Goal: Transaction & Acquisition: Purchase product/service

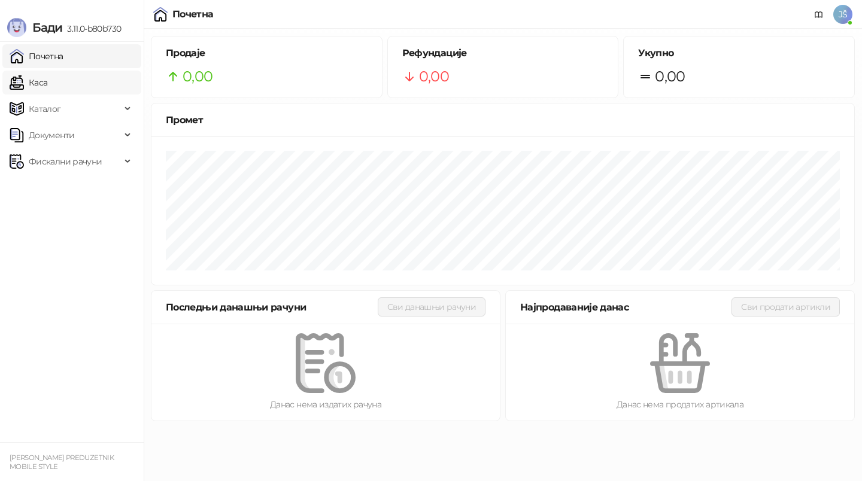
click at [42, 84] on link "Каса" at bounding box center [29, 83] width 38 height 24
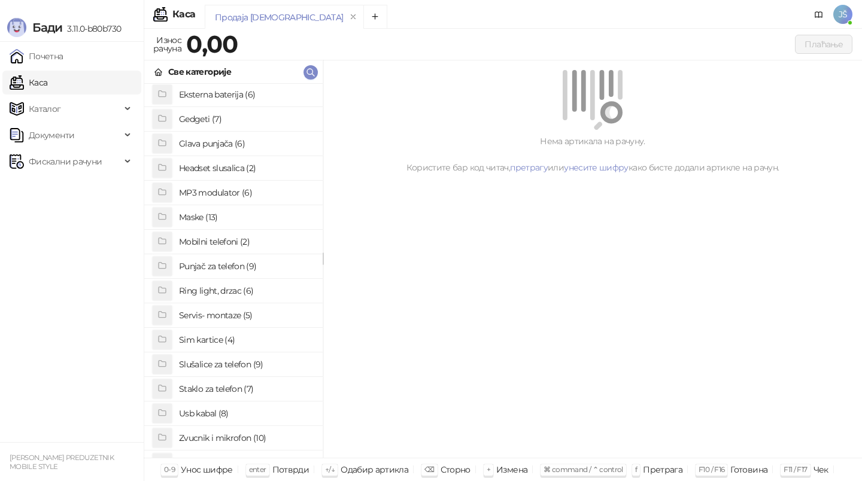
scroll to position [92, 0]
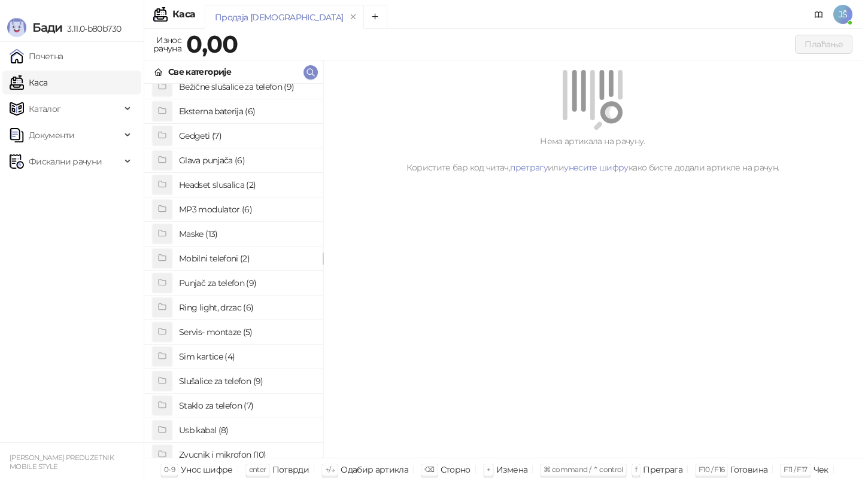
click at [212, 369] on div "Auto držač (5) Auto punjač (4) Bežične slušalice za telefon (9) Eksterna bateri…" at bounding box center [233, 271] width 178 height 374
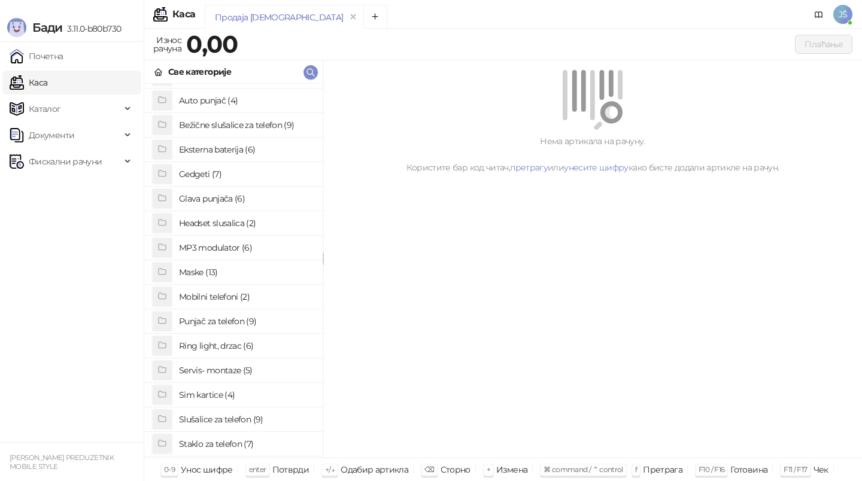
click at [212, 369] on div "Auto držač (5) Auto punjač (4) Bežične slušalice za telefon (9) Eksterna bateri…" at bounding box center [233, 271] width 178 height 374
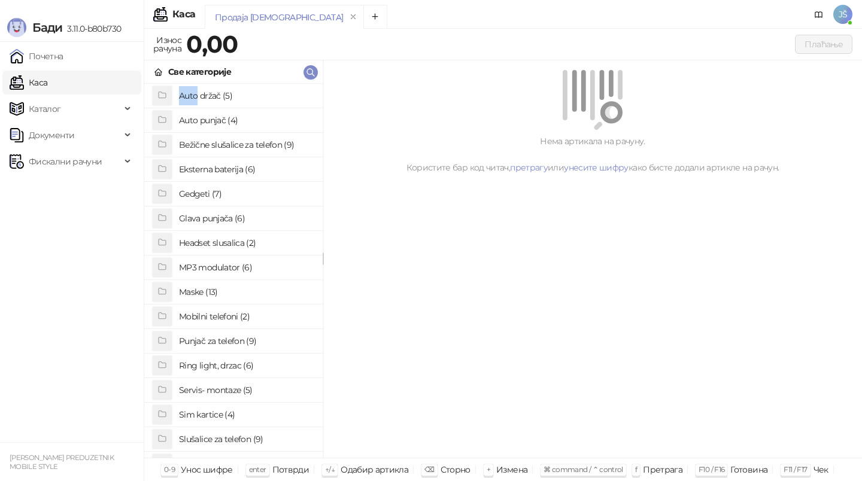
click at [459, 282] on div "Нема артикала на рачуну. Користите бар код читач, претрагу или унесите шифру ка…" at bounding box center [592, 259] width 539 height 398
click at [225, 320] on h4 "Mobilni telefoni (2)" at bounding box center [246, 316] width 134 height 19
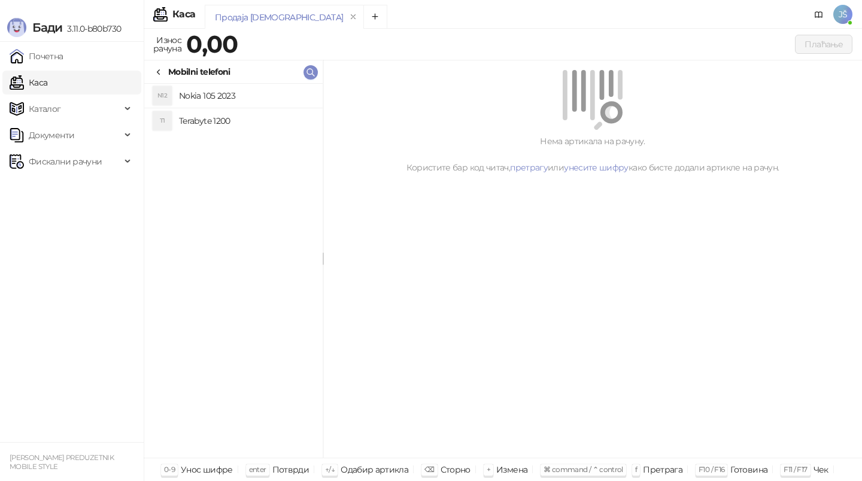
click at [164, 63] on div "Mobilni telefoni" at bounding box center [233, 71] width 178 height 23
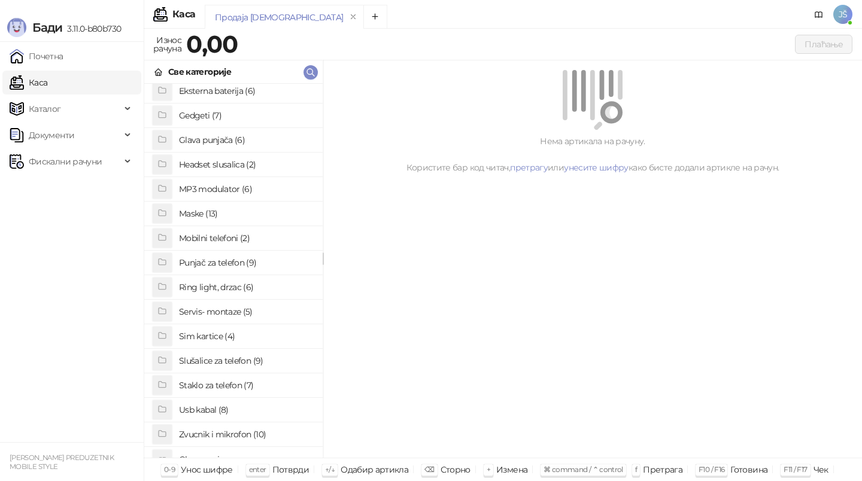
scroll to position [92, 0]
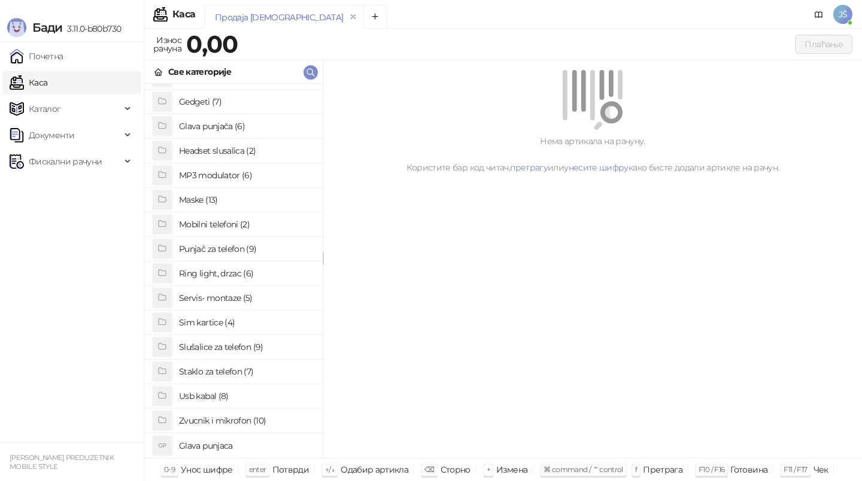
click at [230, 372] on h4 "Staklo za telefon (7)" at bounding box center [246, 371] width 134 height 19
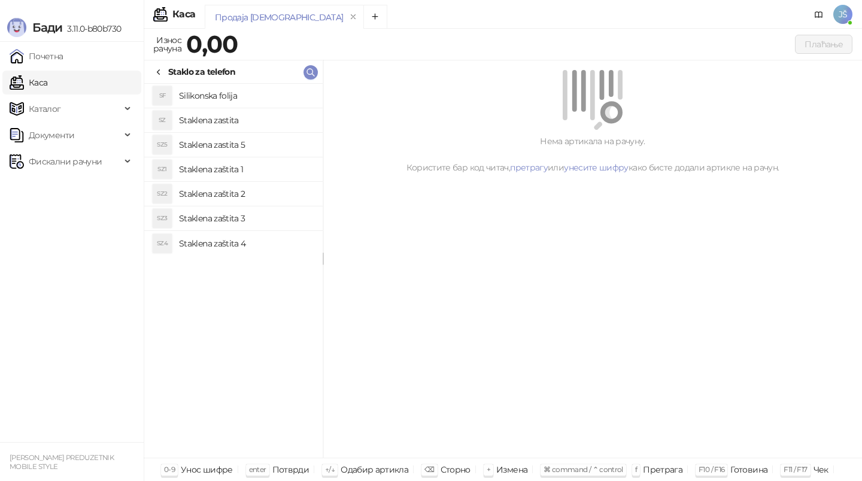
click at [215, 172] on h4 "Staklena zaštita 1" at bounding box center [246, 169] width 134 height 19
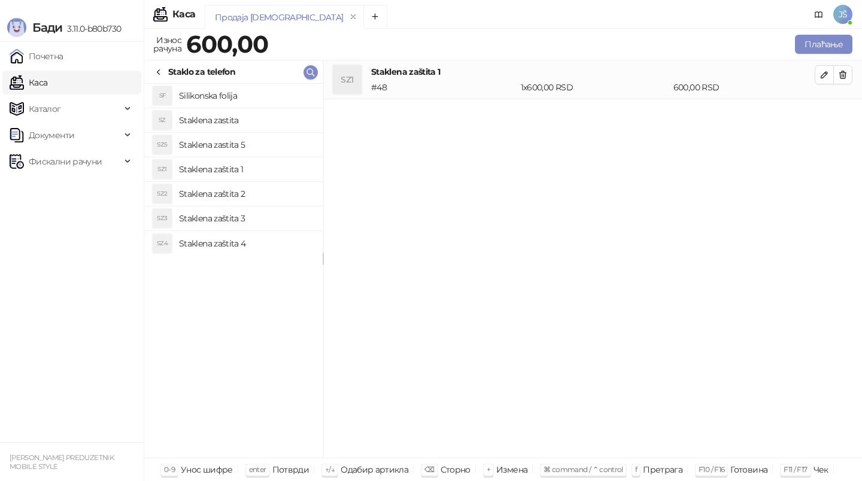
click at [228, 187] on h4 "Staklena zaštita 2" at bounding box center [246, 193] width 134 height 19
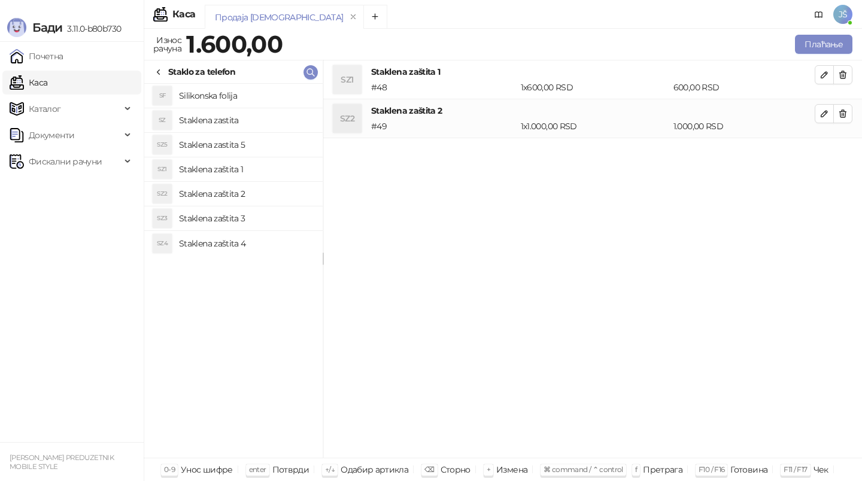
click at [277, 203] on li "SZ2 Staklena zaštita 2" at bounding box center [233, 194] width 178 height 25
click at [265, 252] on h4 "Staklena zaštita 4" at bounding box center [246, 243] width 134 height 19
click at [270, 135] on h4 "Staklena zastita 5" at bounding box center [246, 144] width 134 height 19
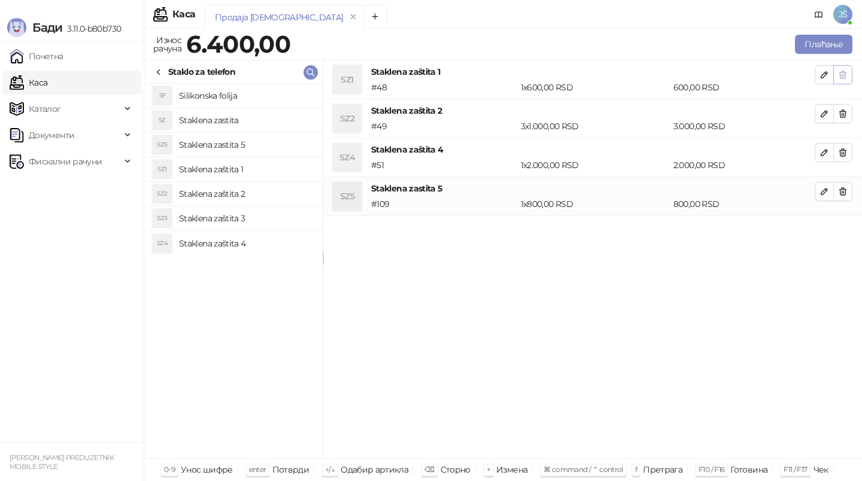
click at [849, 77] on button "button" at bounding box center [842, 74] width 19 height 19
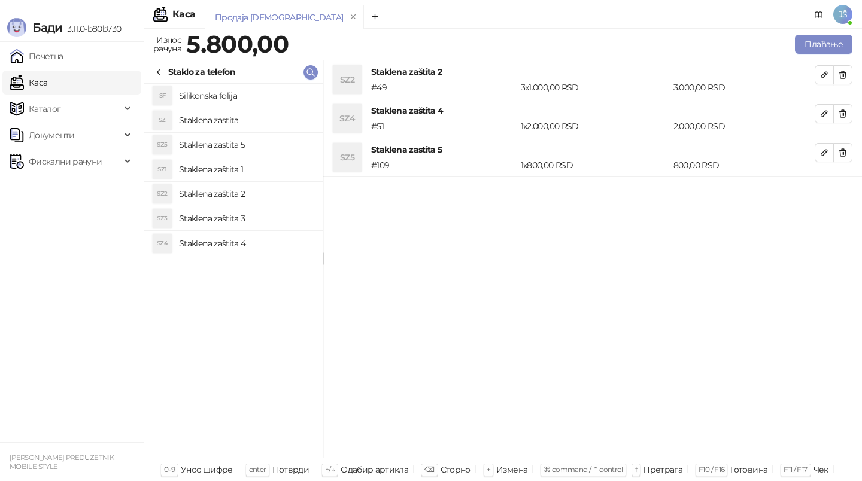
click at [849, 77] on button "button" at bounding box center [842, 74] width 19 height 19
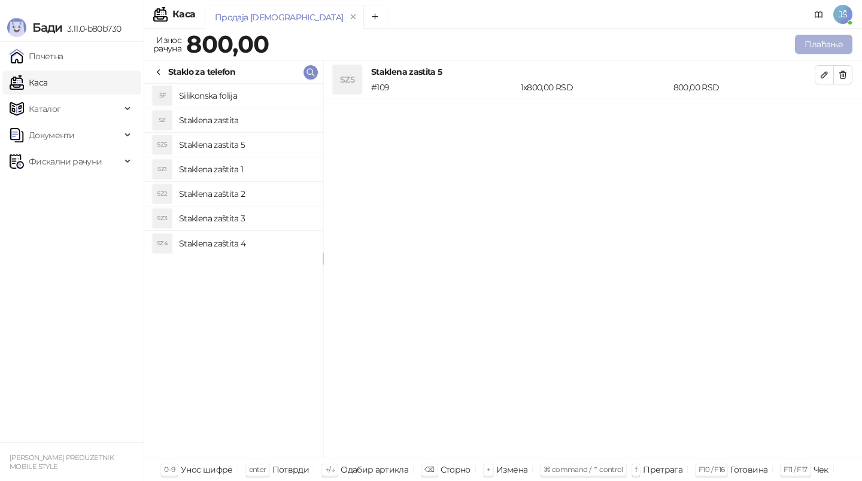
click at [833, 47] on button "Плаћање" at bounding box center [823, 44] width 57 height 19
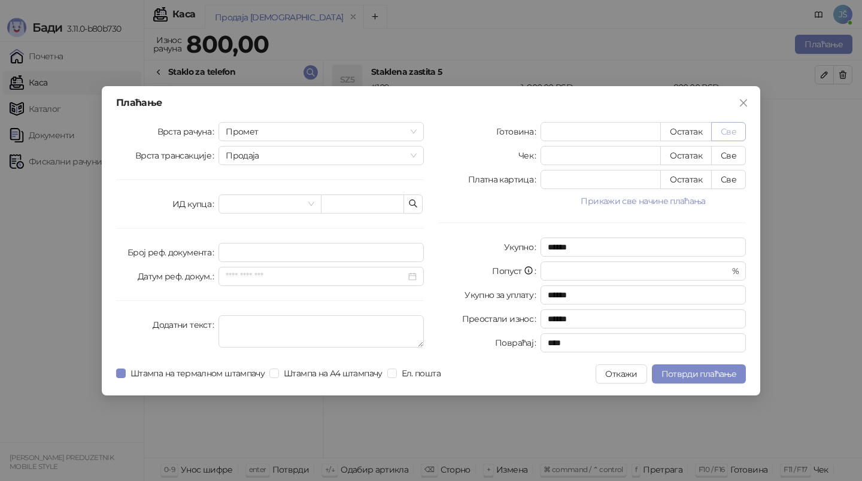
click at [725, 133] on button "Све" at bounding box center [728, 131] width 35 height 19
type input "***"
type input "****"
click at [675, 373] on span "Потврди плаћање" at bounding box center [698, 374] width 75 height 11
